Goal: Task Accomplishment & Management: Manage account settings

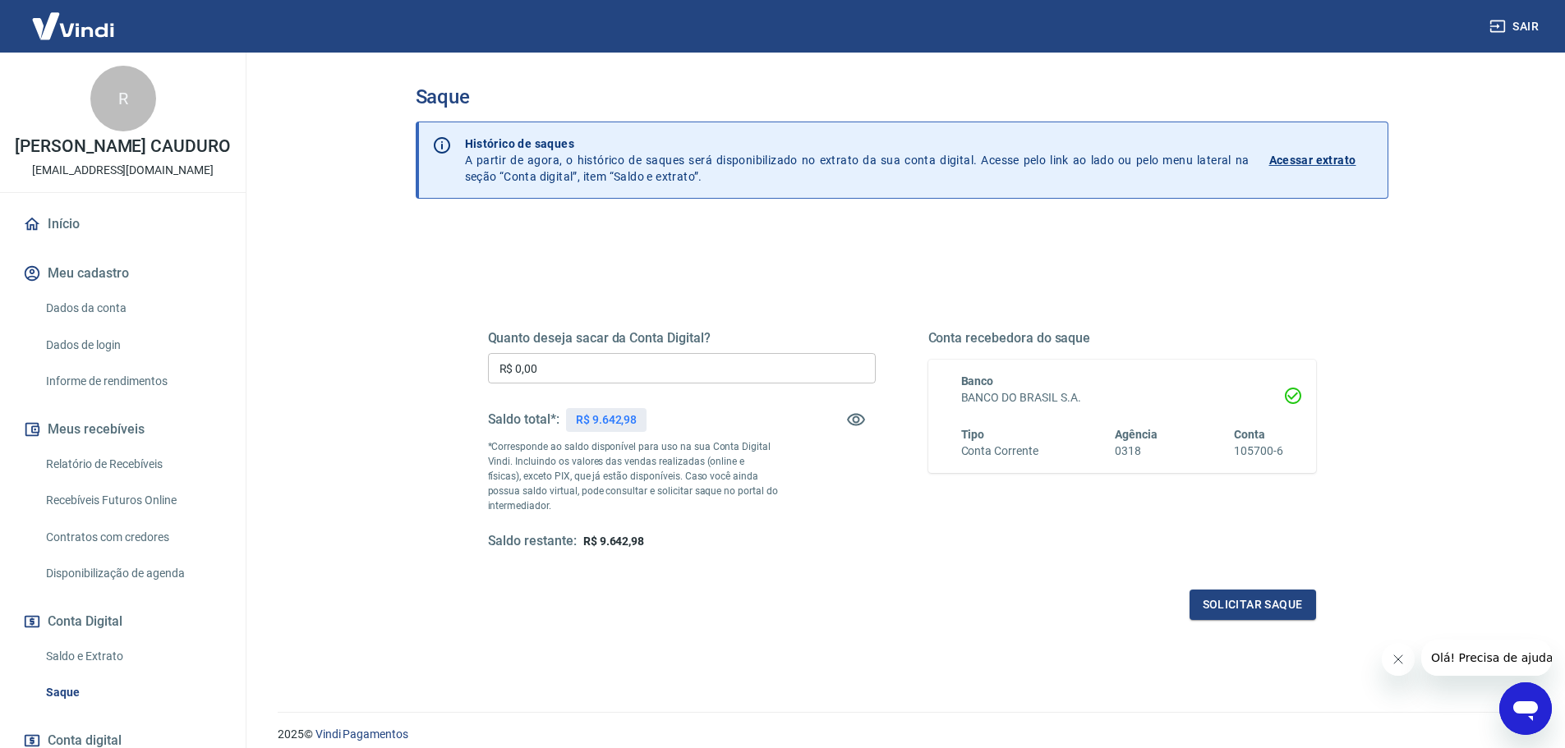
click at [151, 481] on link "Relatório de Recebíveis" at bounding box center [132, 465] width 186 height 34
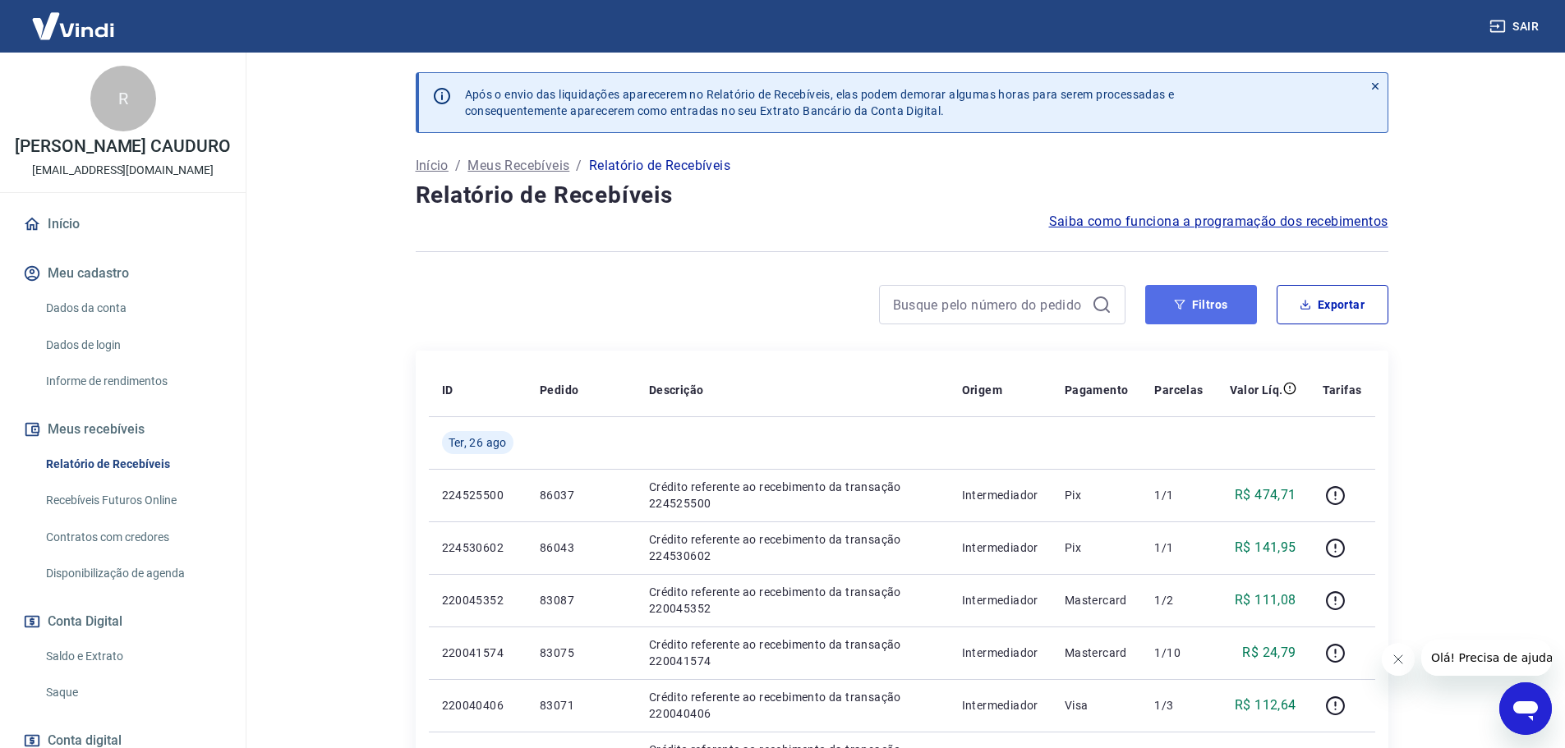
click at [1211, 318] on button "Filtros" at bounding box center [1201, 304] width 112 height 39
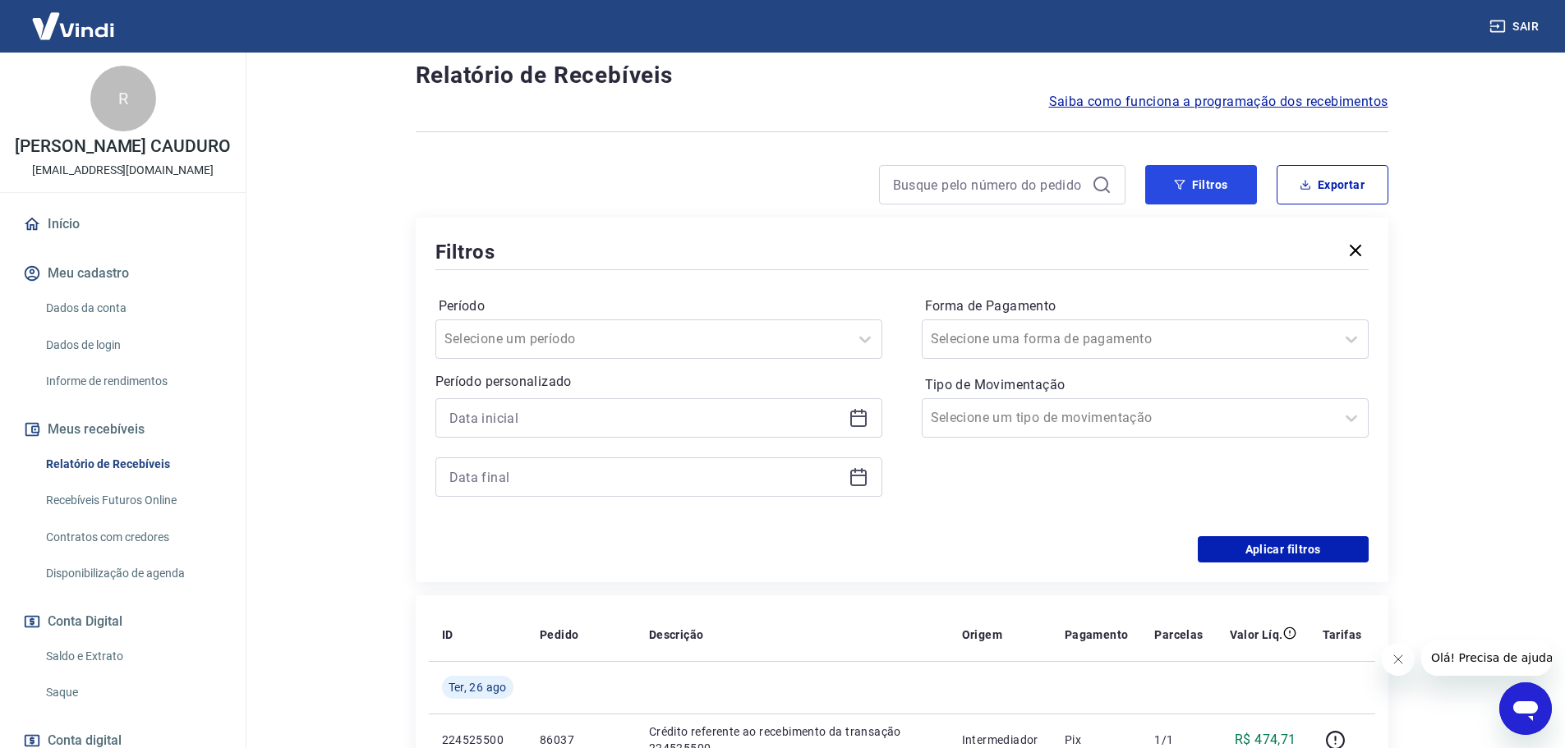
scroll to position [164, 0]
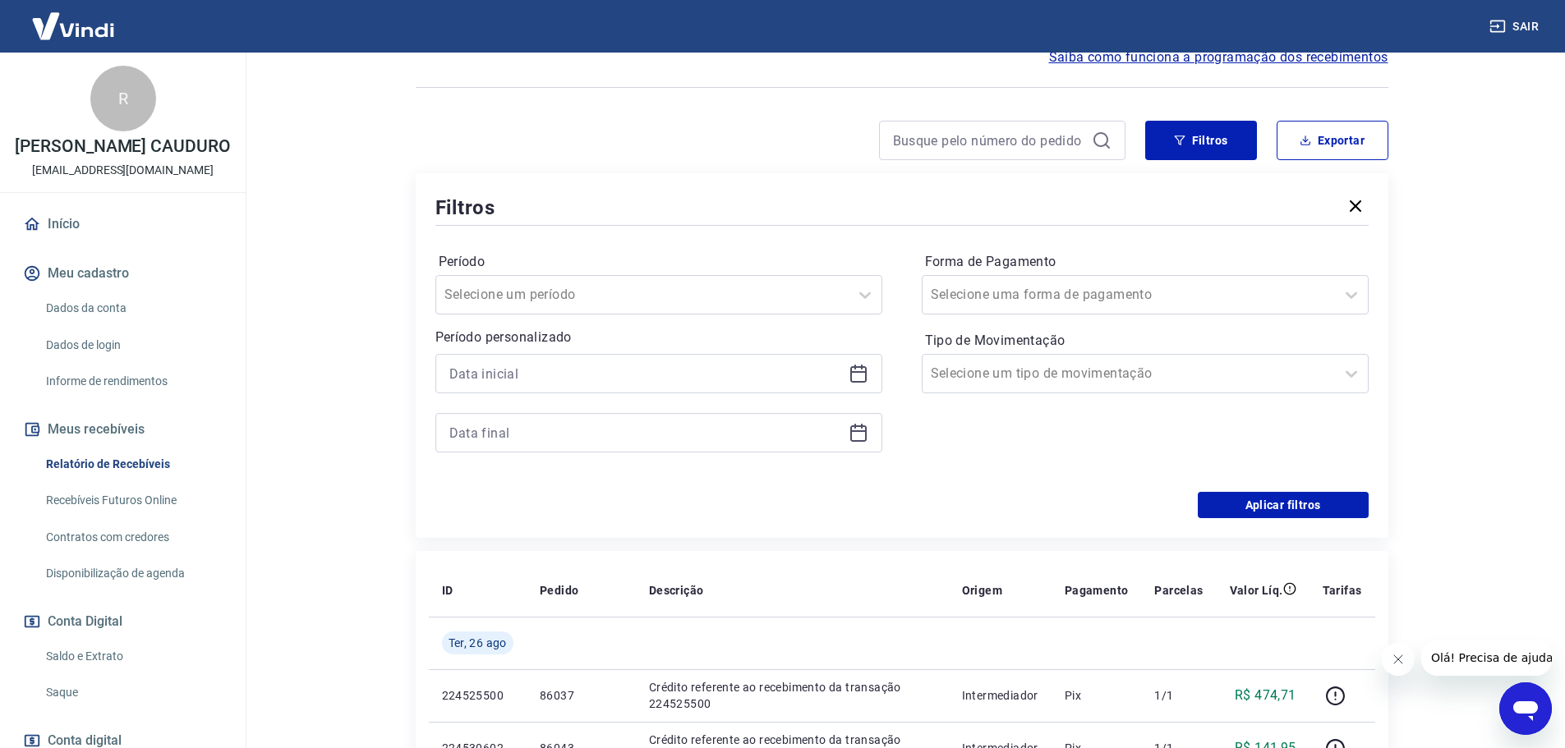
click at [857, 378] on icon at bounding box center [859, 374] width 20 height 20
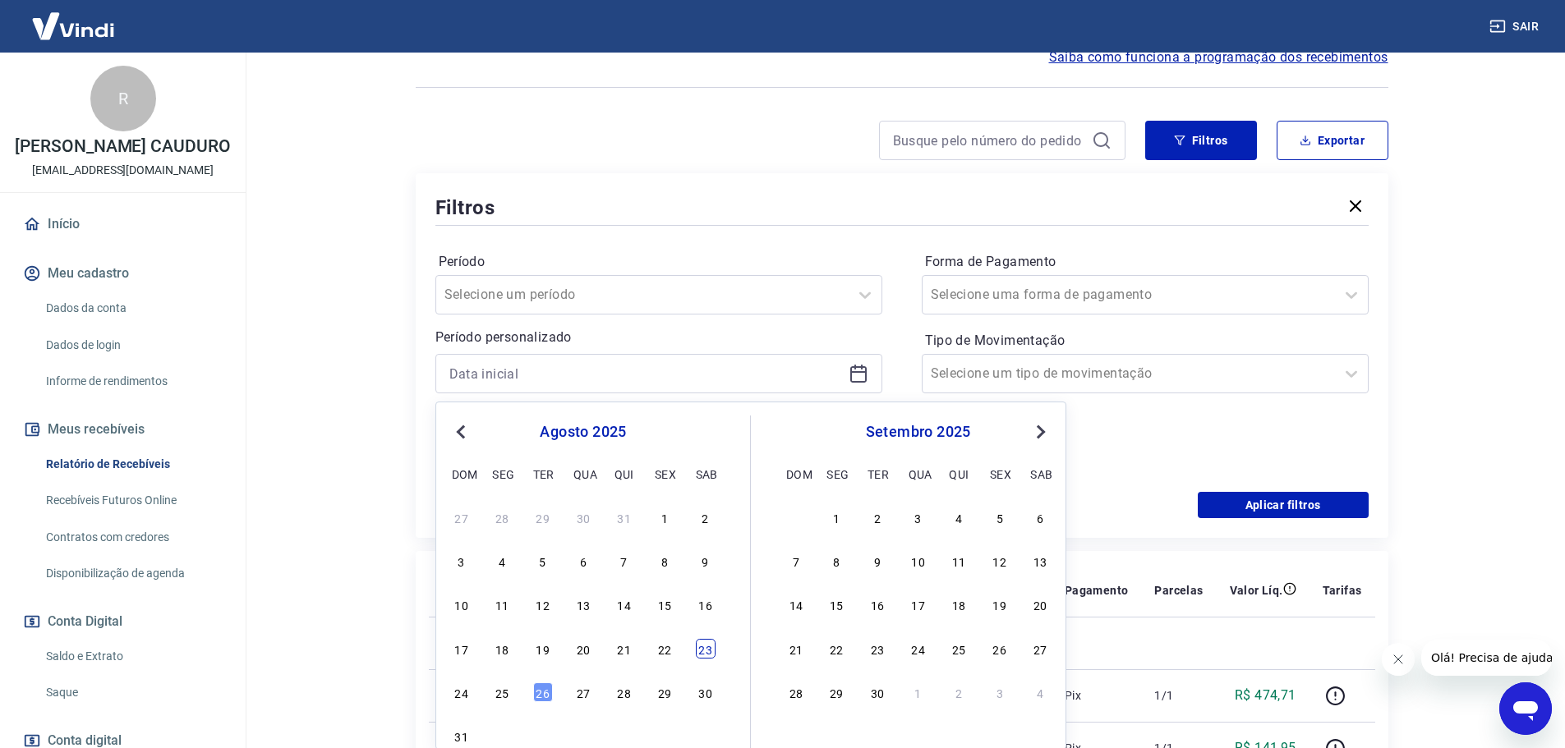
click at [699, 655] on div "23" at bounding box center [706, 649] width 20 height 20
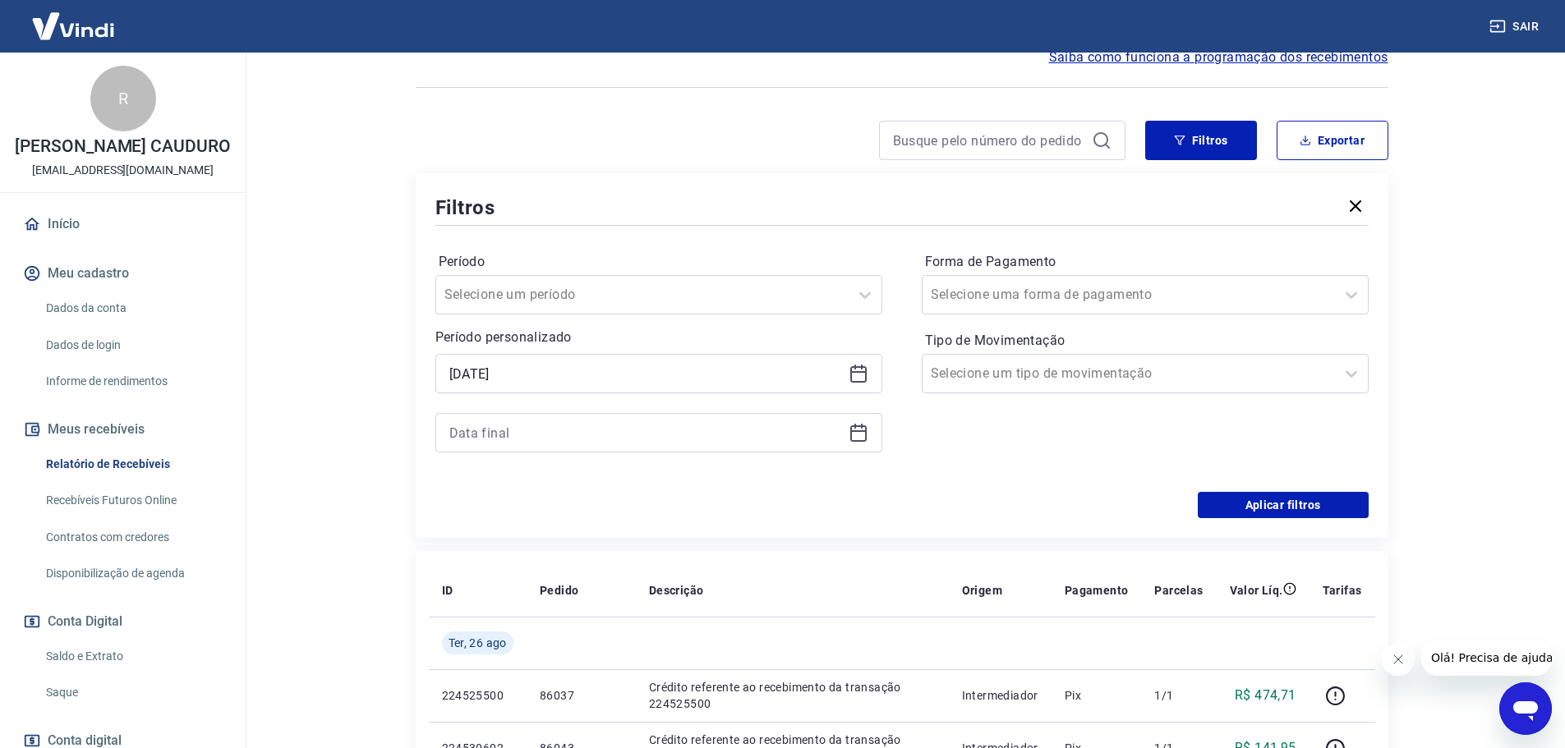
type input "[DATE]"
click at [854, 444] on div at bounding box center [658, 432] width 447 height 39
click at [854, 432] on icon at bounding box center [858, 431] width 16 height 2
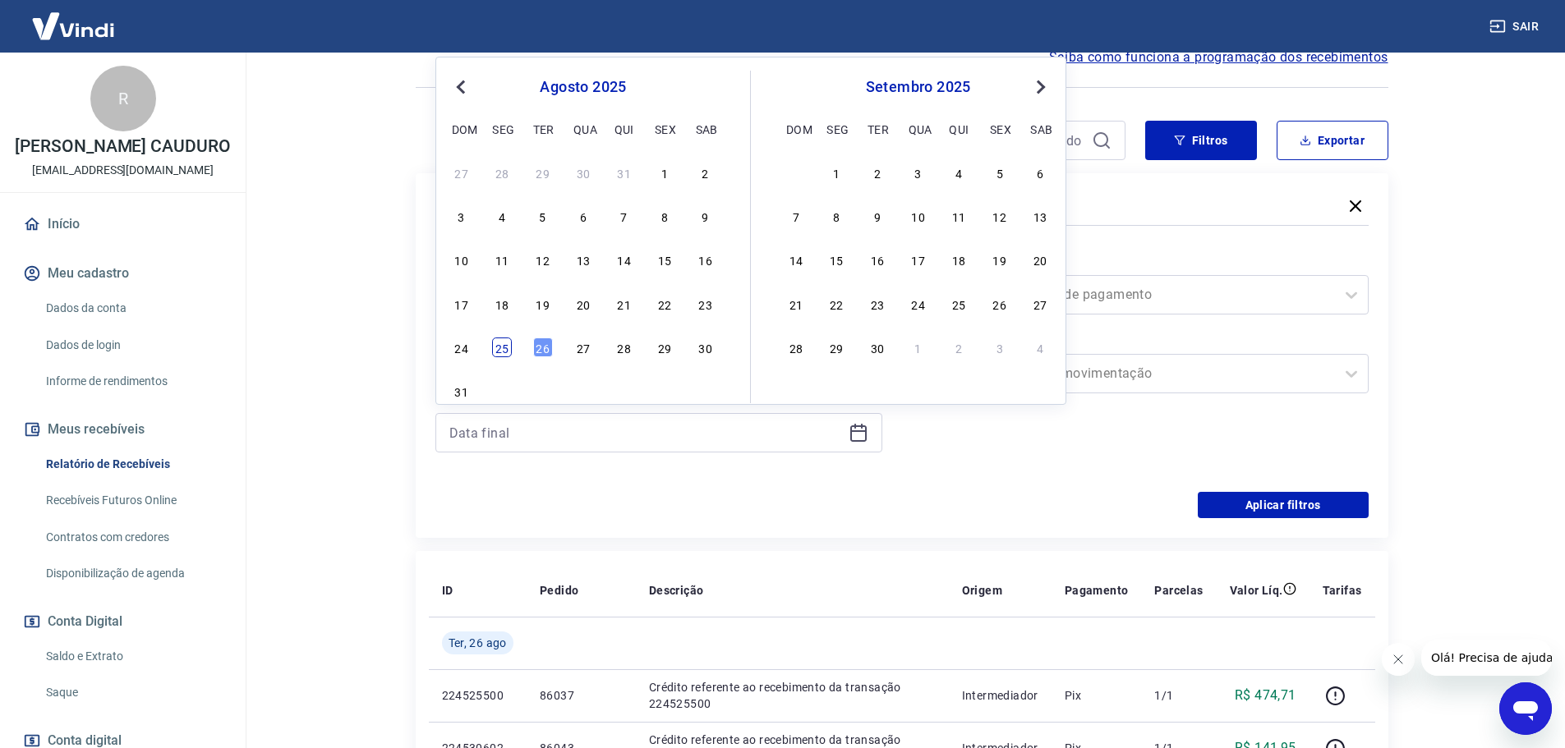
click at [505, 343] on div "25" at bounding box center [502, 348] width 20 height 20
type input "[DATE]"
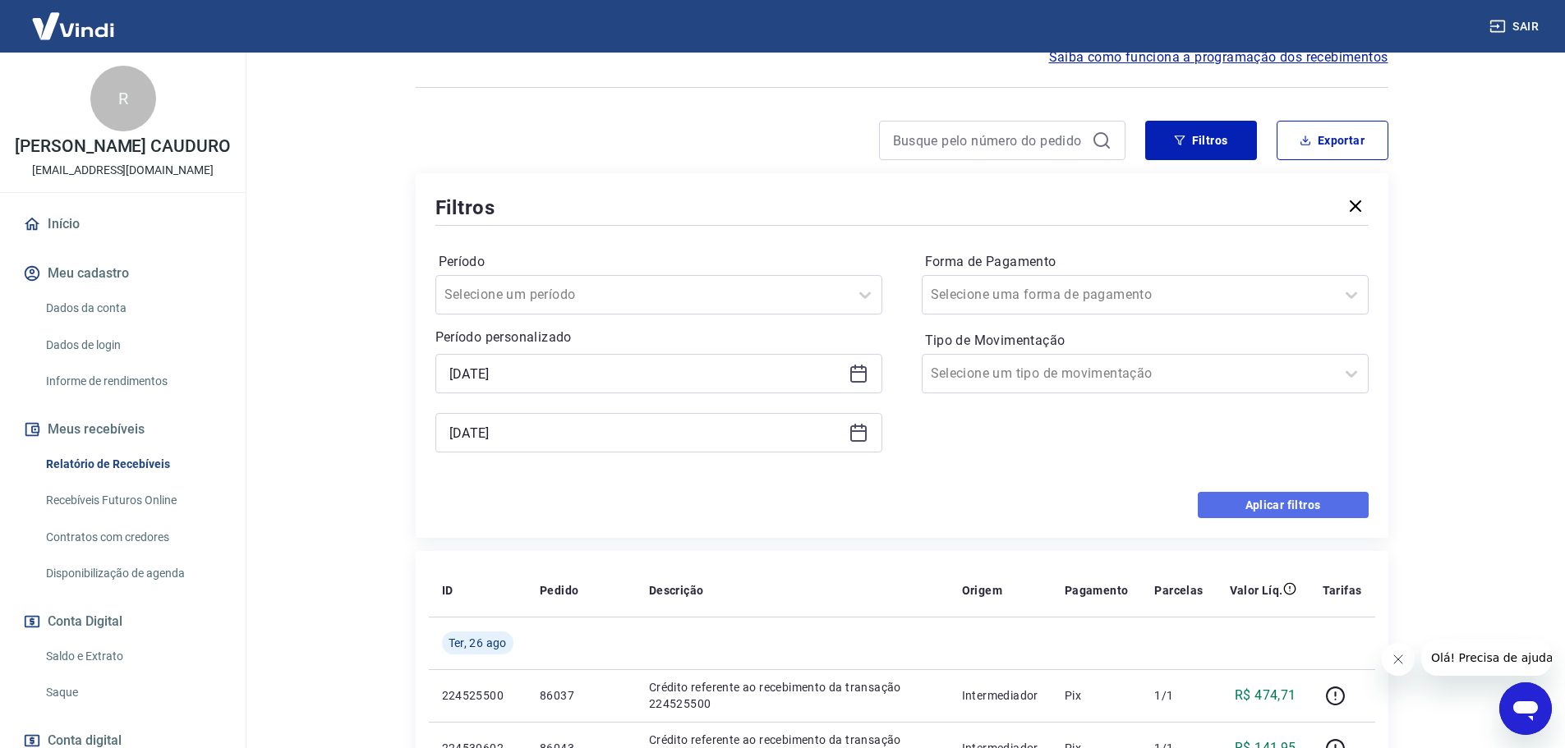
click at [1264, 501] on button "Aplicar filtros" at bounding box center [1283, 505] width 171 height 26
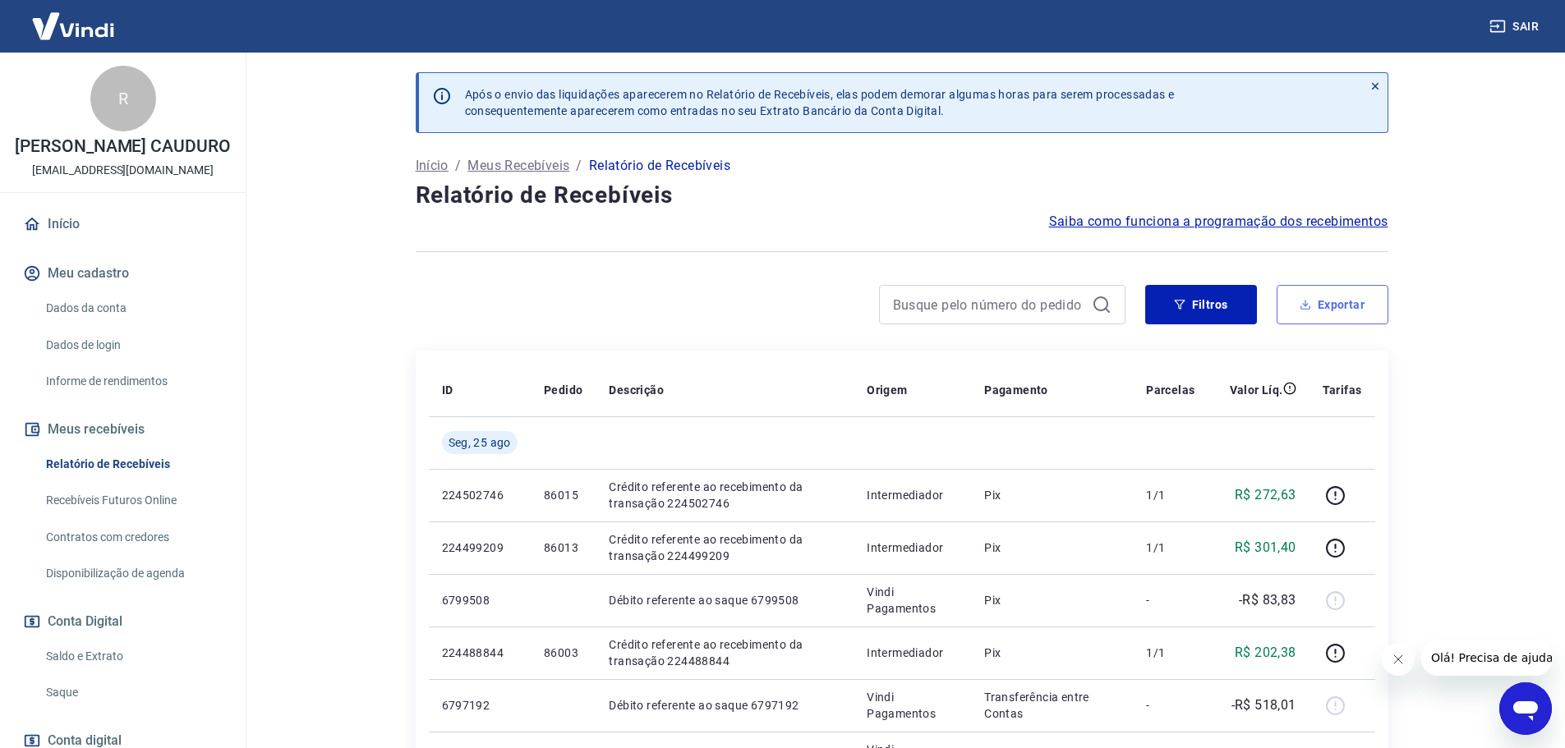
click at [1363, 306] on button "Exportar" at bounding box center [1332, 304] width 112 height 39
type input "[DATE]"
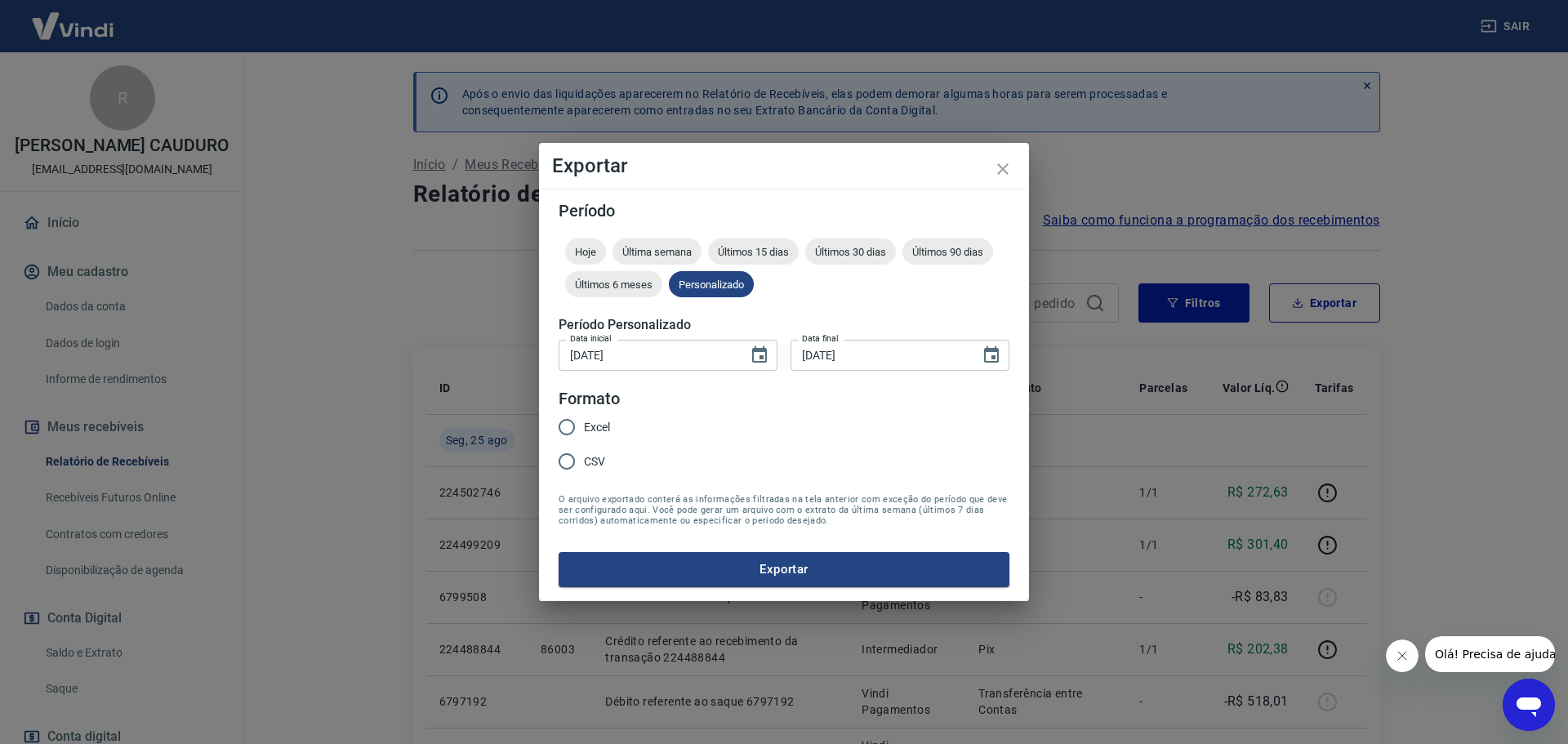
click at [603, 426] on span "Excel" at bounding box center [597, 427] width 26 height 17
click at [584, 426] on input "Excel" at bounding box center [567, 427] width 34 height 34
radio input "true"
click at [676, 582] on button "Exportar" at bounding box center [784, 569] width 450 height 34
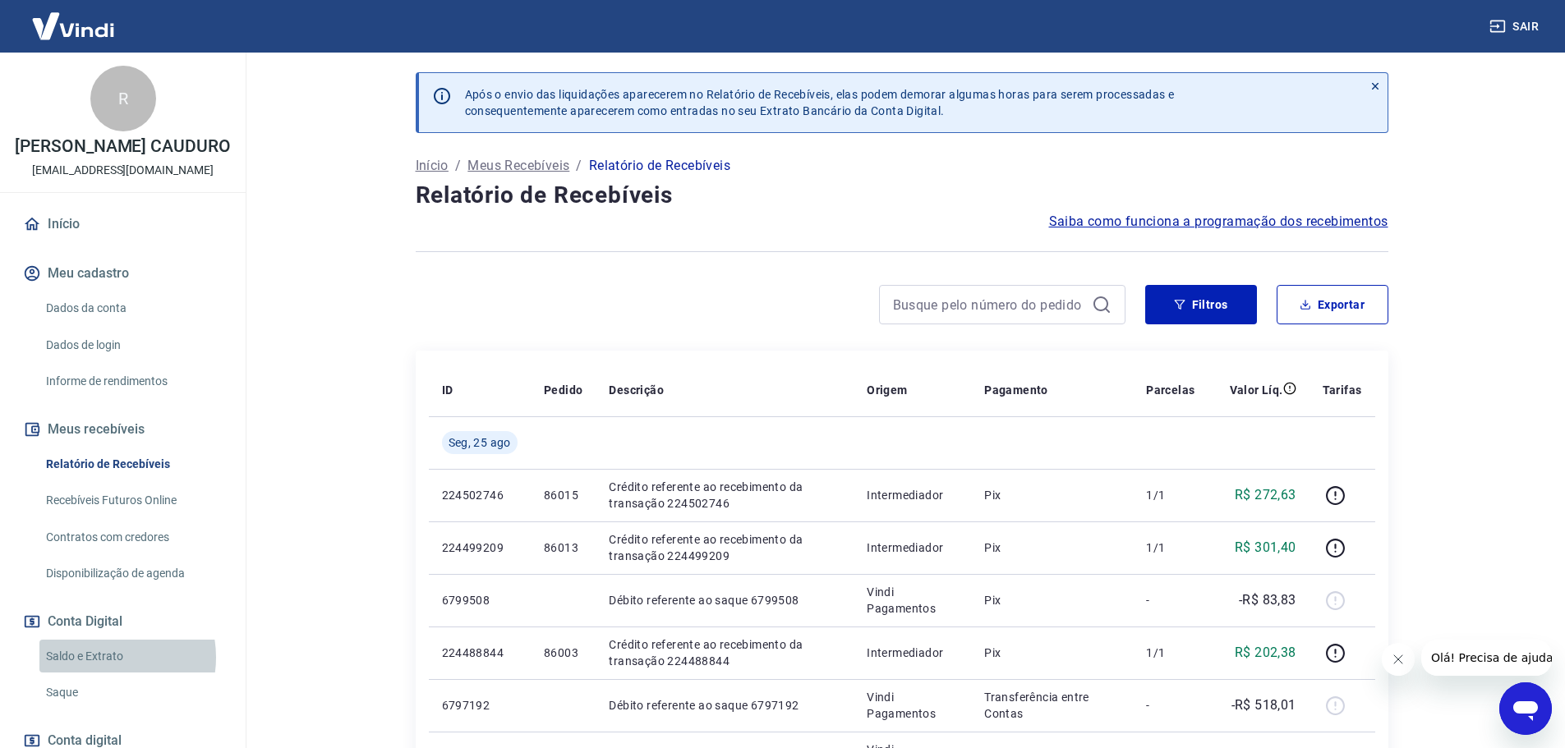
click at [108, 674] on link "Saldo e Extrato" at bounding box center [132, 657] width 186 height 34
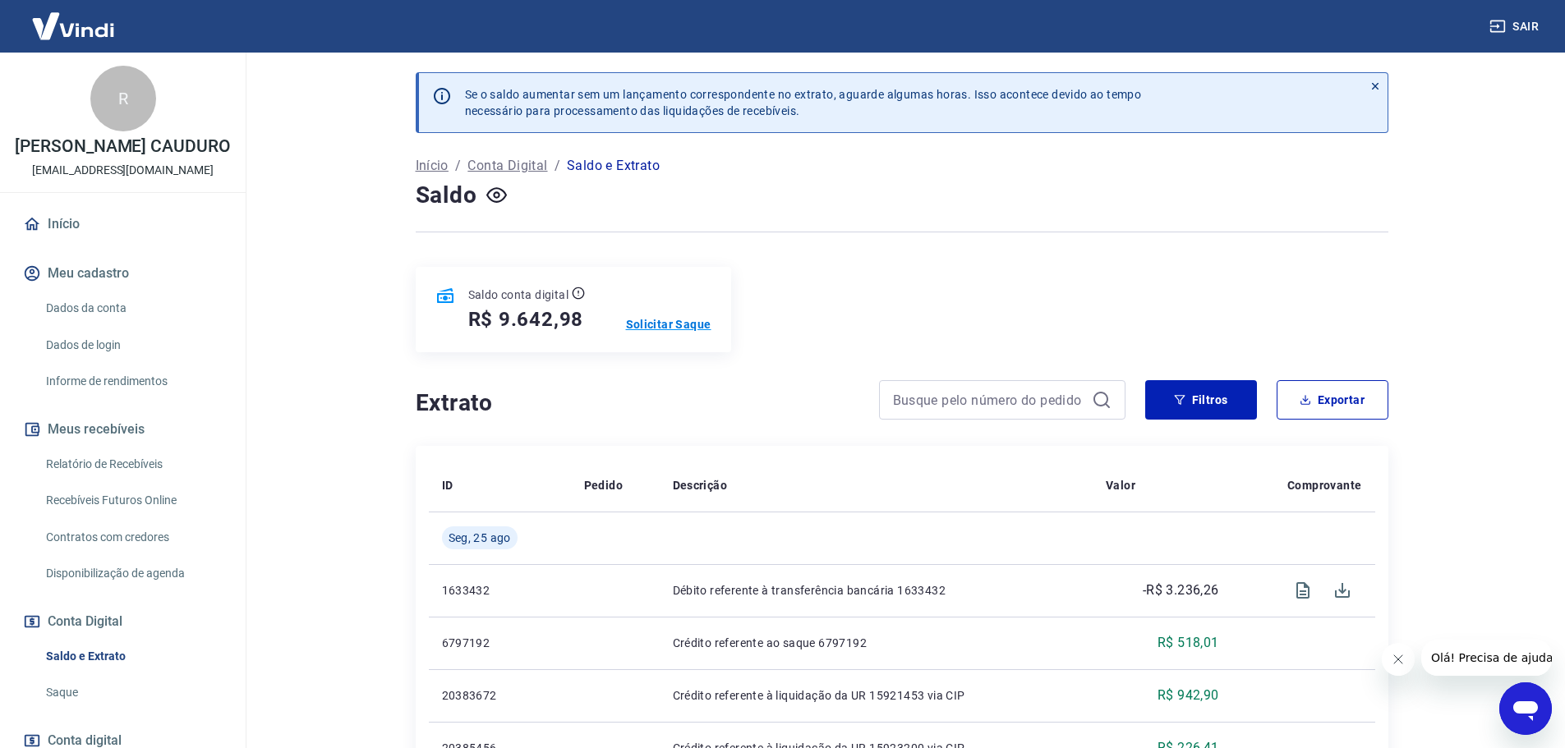
click at [702, 329] on p "Solicitar Saque" at bounding box center [668, 324] width 85 height 16
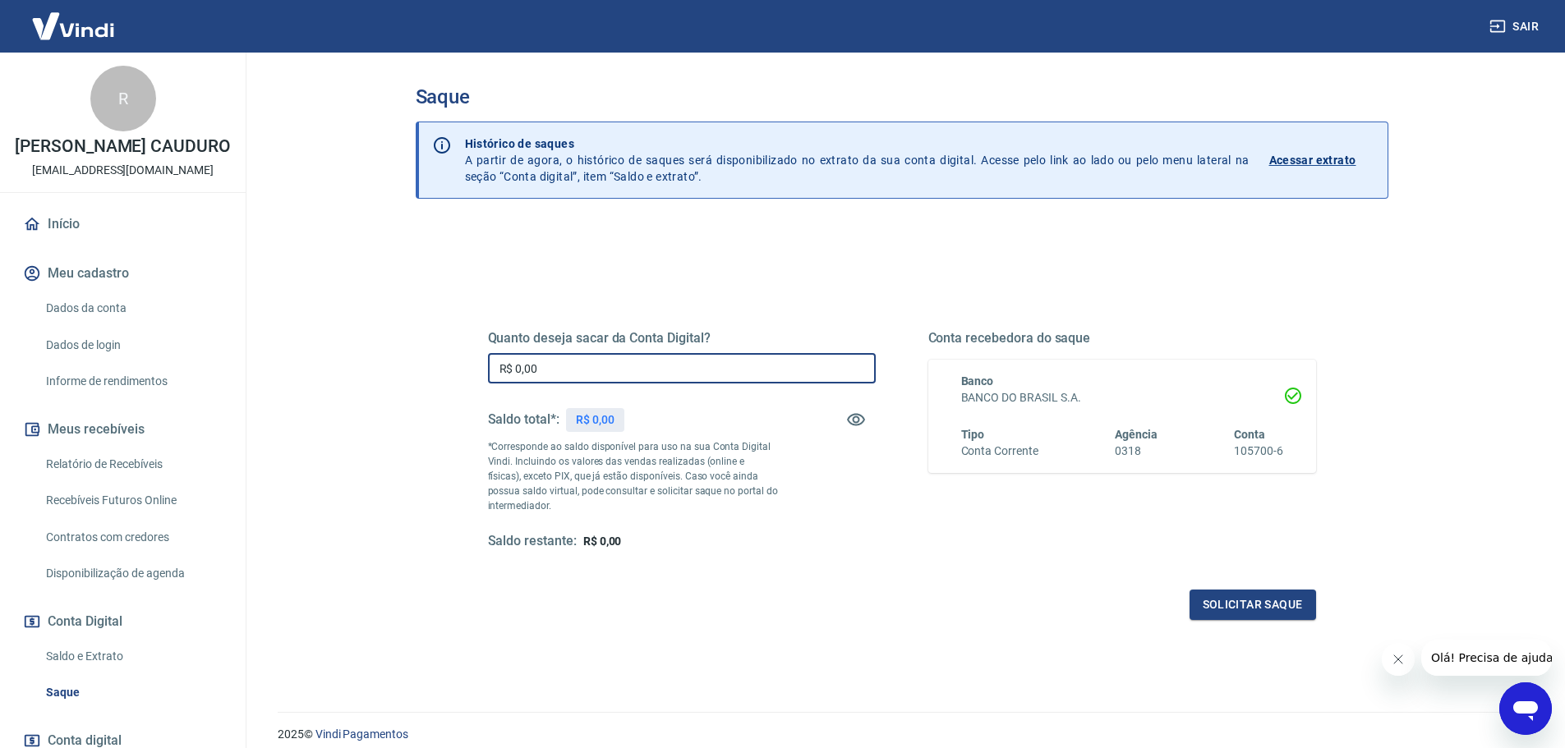
click at [700, 371] on input "R$ 0,00" at bounding box center [682, 368] width 388 height 30
type input "R$ 9.642,98"
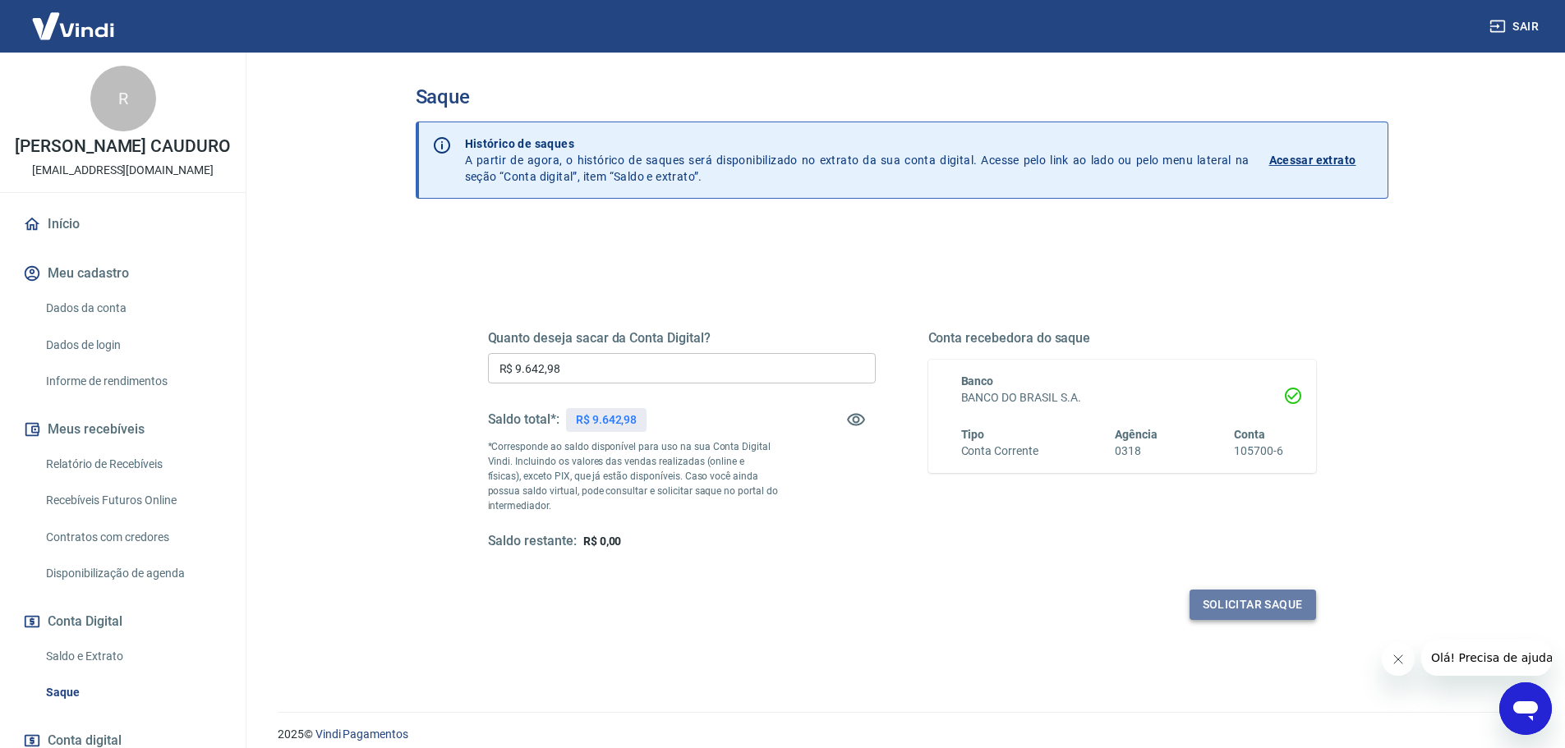
click at [1250, 614] on button "Solicitar saque" at bounding box center [1252, 605] width 126 height 30
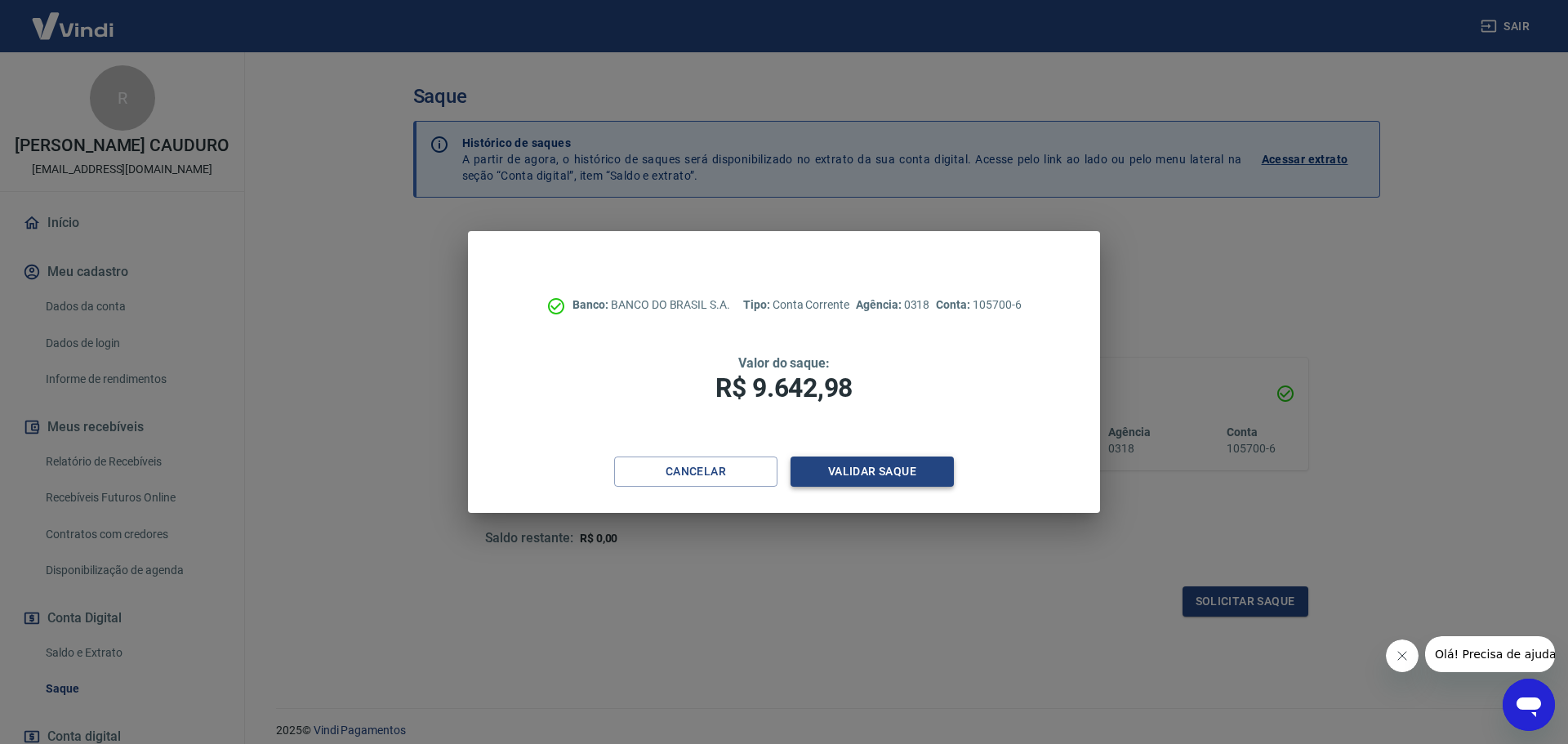
click at [917, 470] on button "Validar saque" at bounding box center [872, 471] width 163 height 30
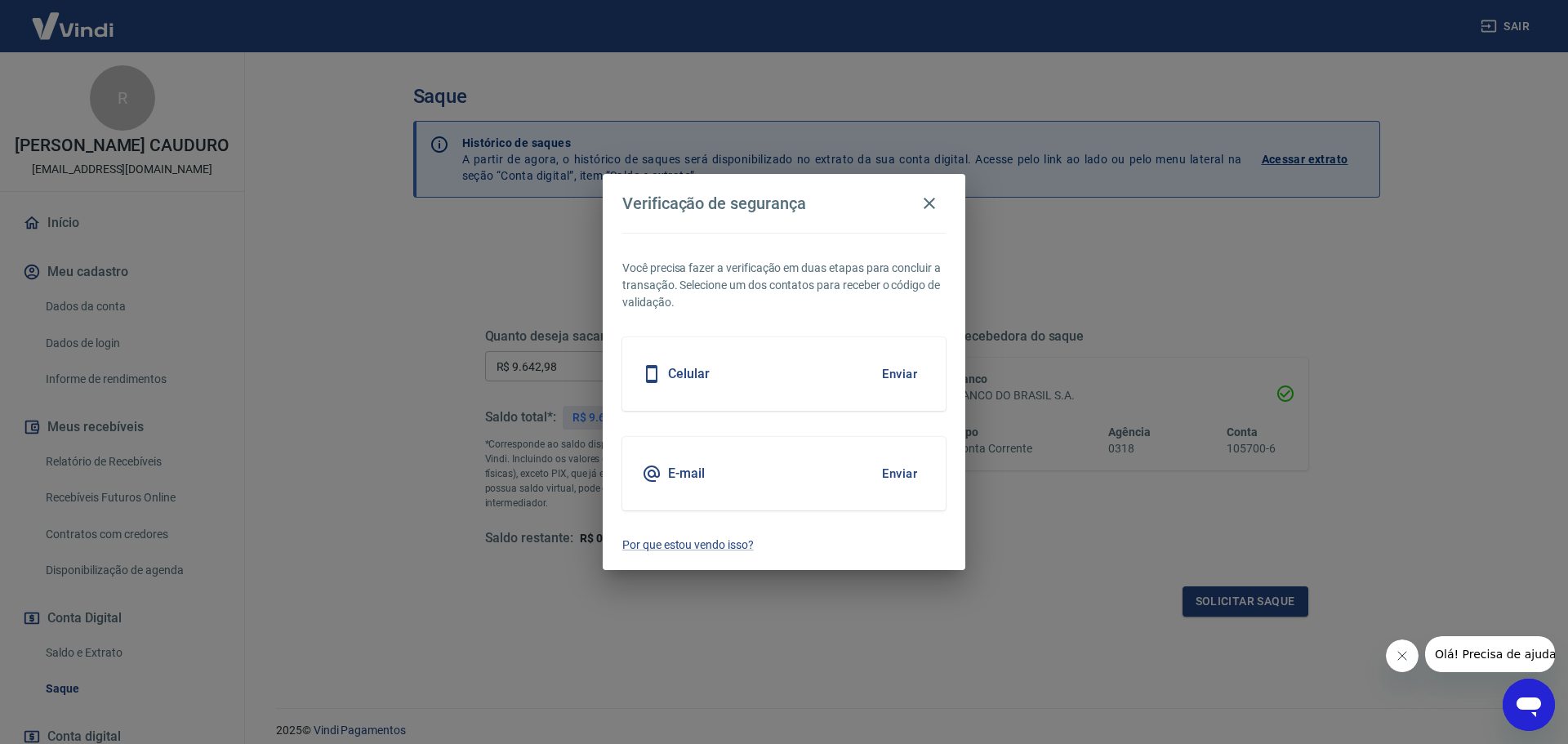
click at [906, 468] on button "Enviar" at bounding box center [899, 473] width 53 height 34
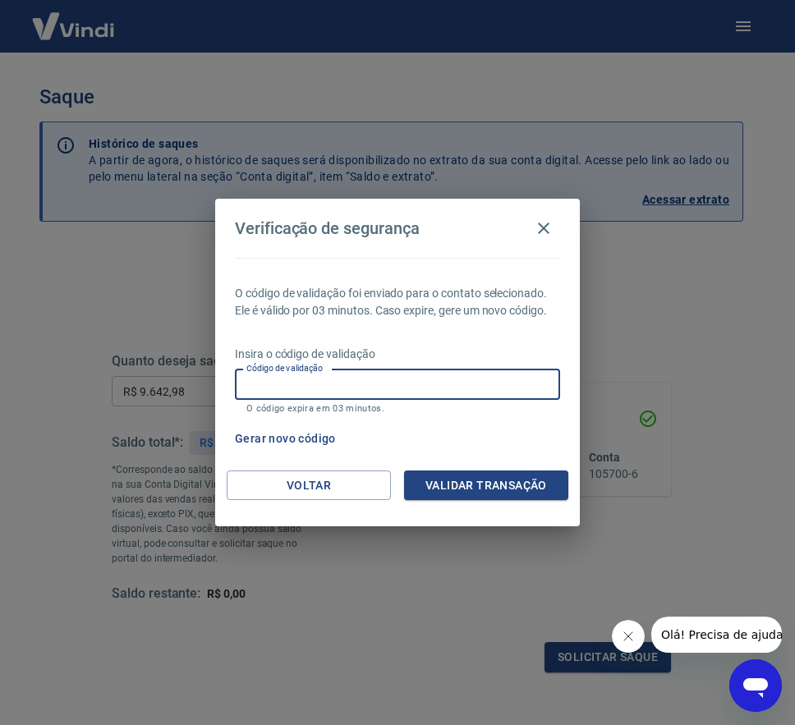
click at [418, 397] on input "Código de validação" at bounding box center [397, 385] width 325 height 30
type input "815488"
click at [494, 493] on button "Validar transação" at bounding box center [486, 486] width 164 height 30
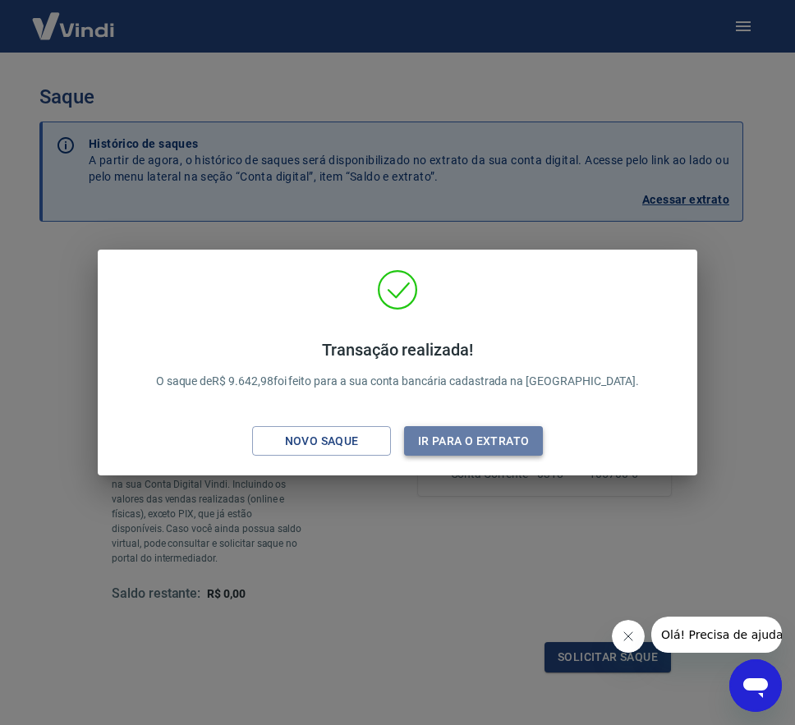
click at [513, 446] on button "Ir para o extrato" at bounding box center [473, 441] width 139 height 30
